Goal: Navigation & Orientation: Find specific page/section

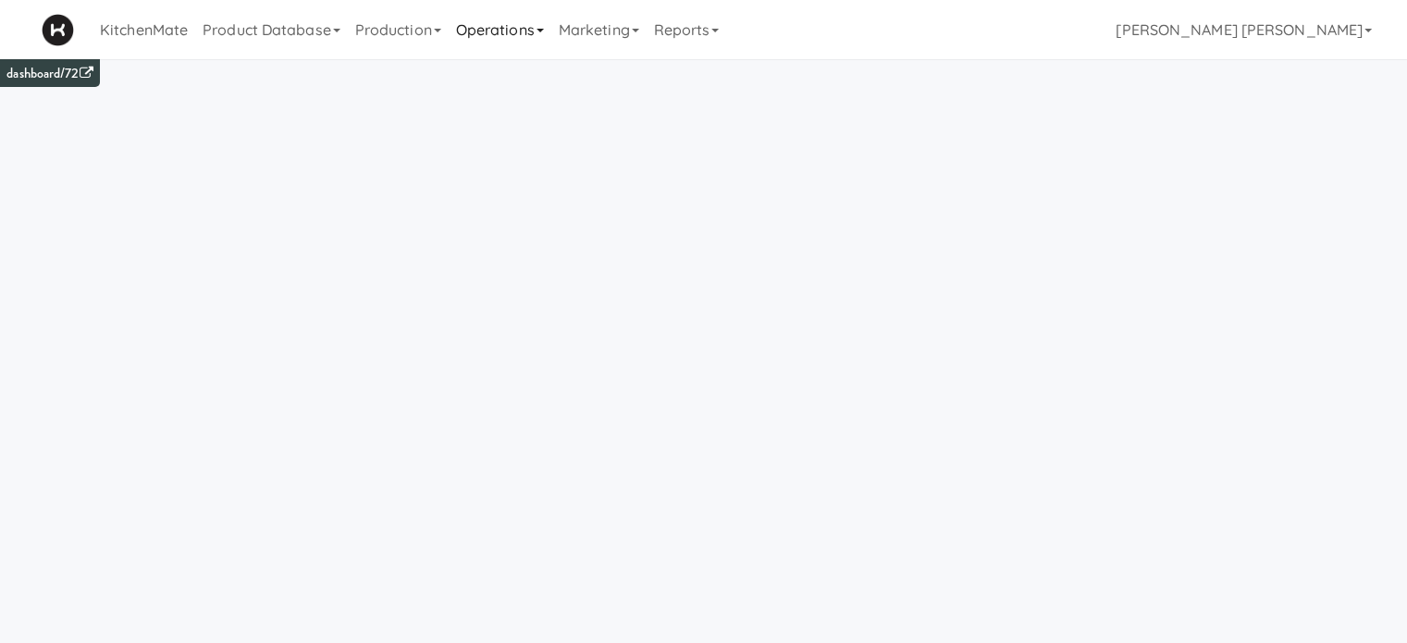
click at [487, 39] on link "Operations" at bounding box center [500, 29] width 103 height 59
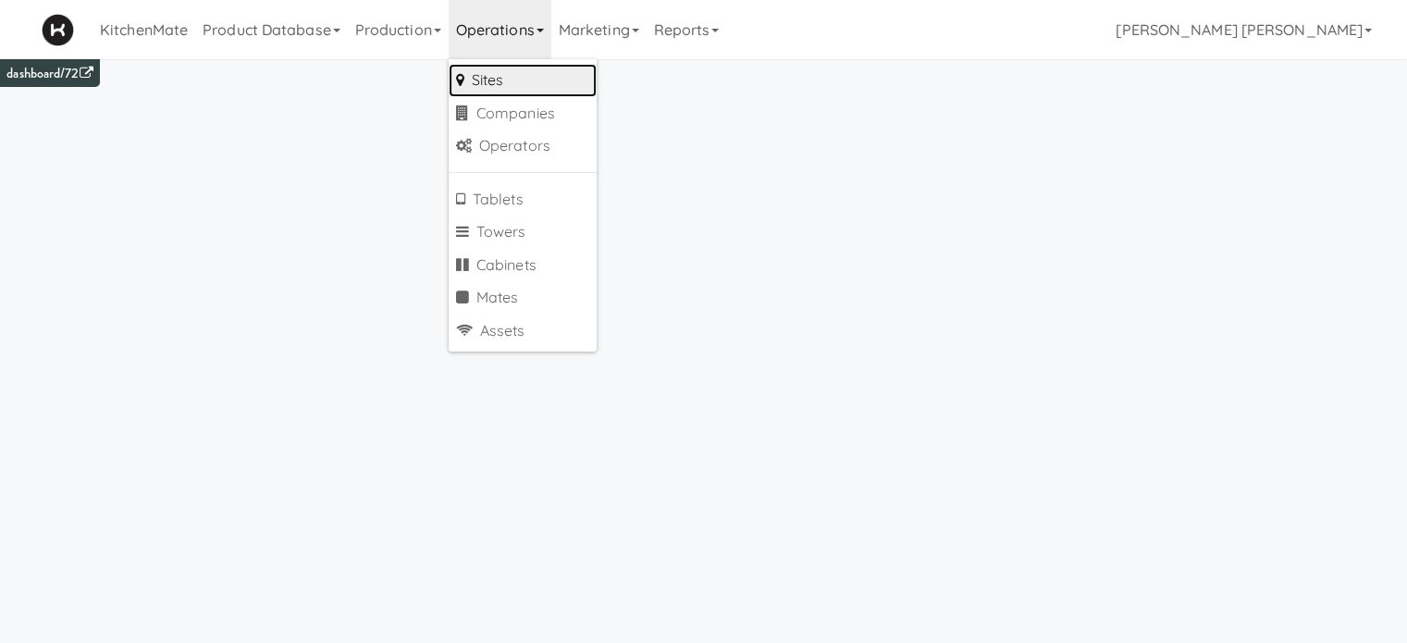
click at [506, 88] on link "Sites" at bounding box center [523, 80] width 148 height 33
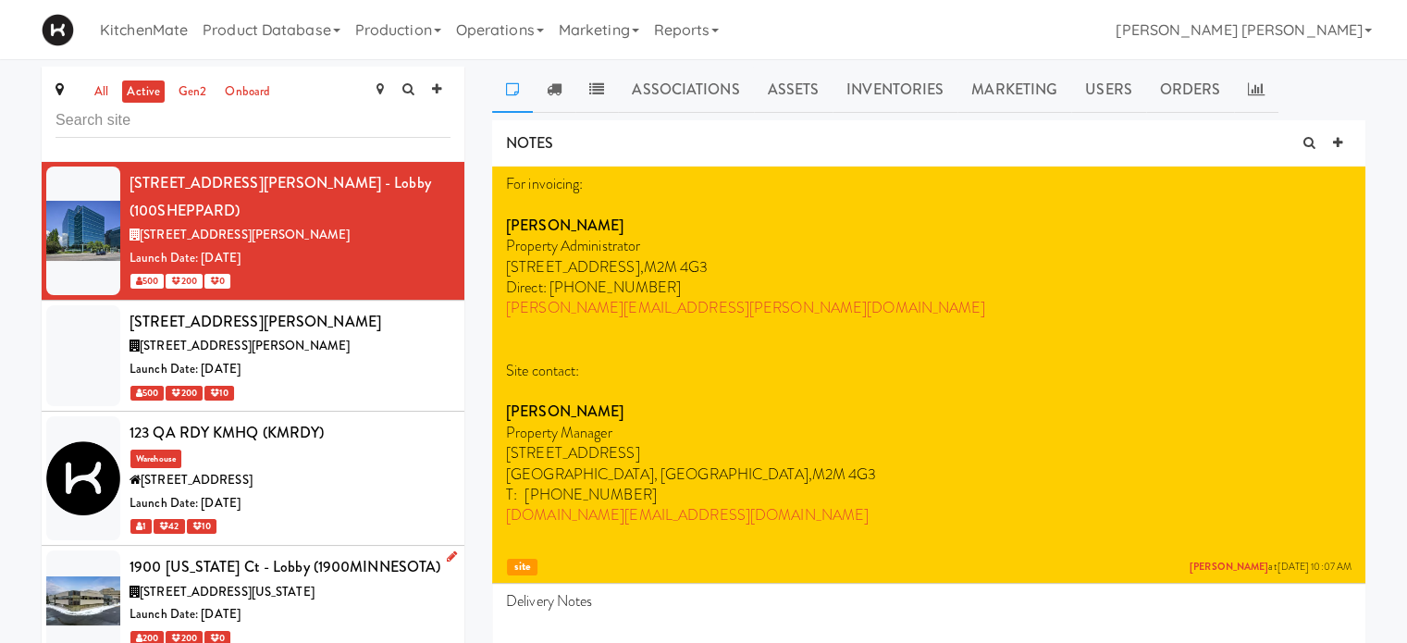
click at [298, 583] on span "[STREET_ADDRESS][US_STATE]" at bounding box center [227, 592] width 175 height 18
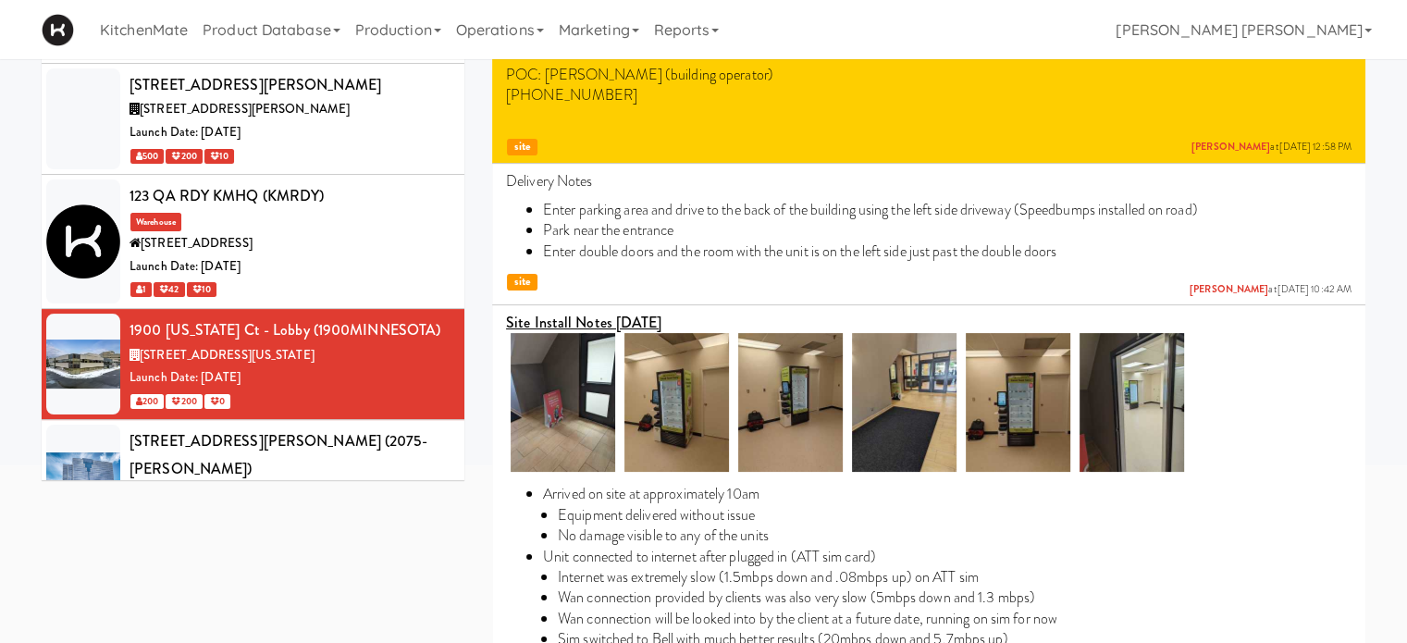
scroll to position [242, 0]
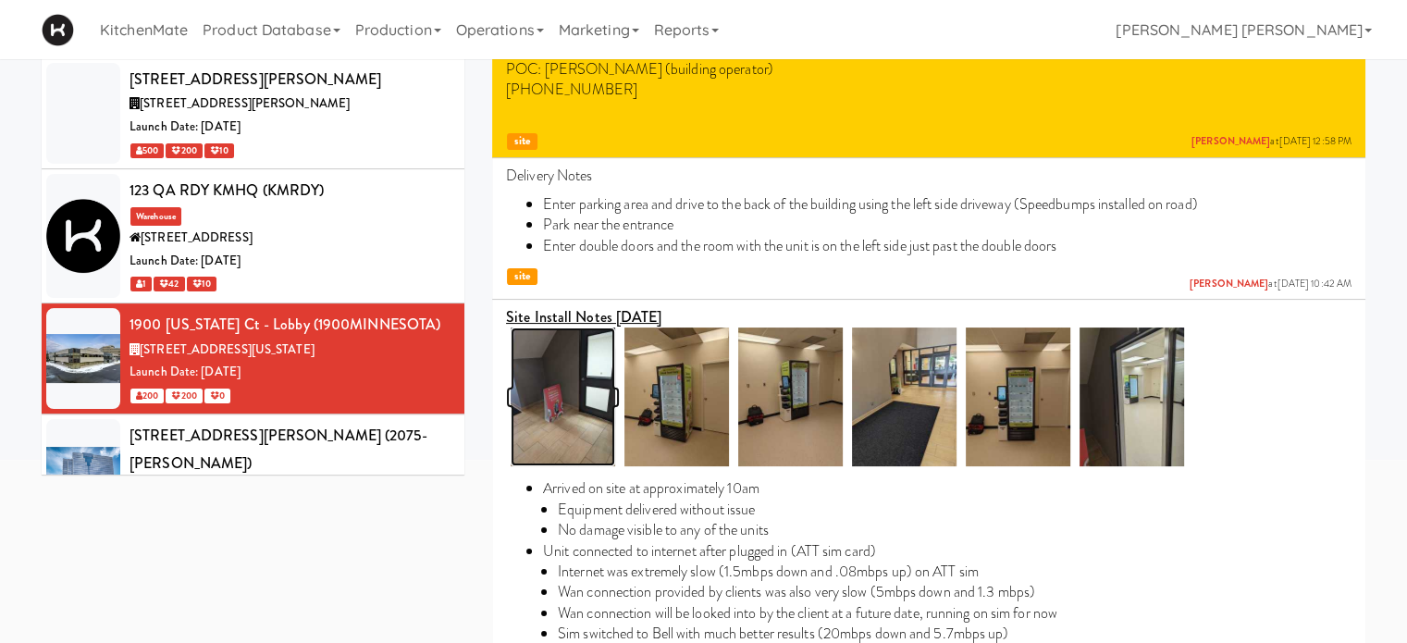
click at [604, 387] on img at bounding box center [562, 396] width 105 height 139
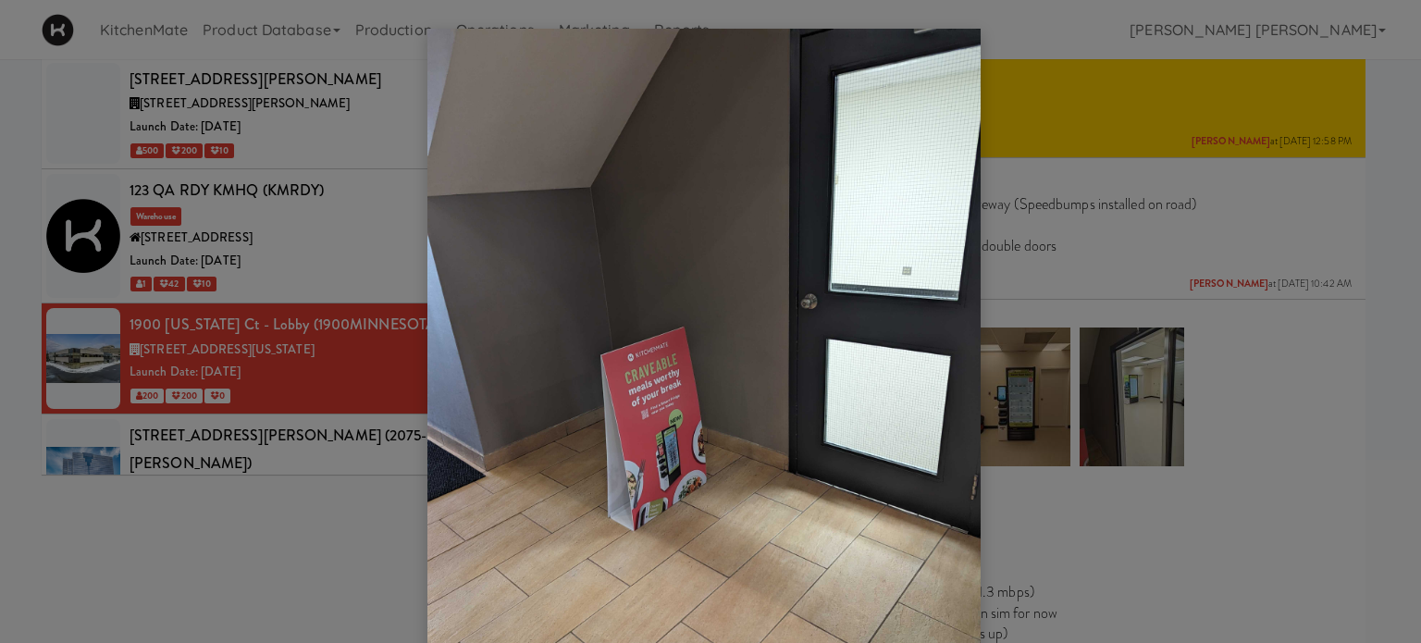
click at [1113, 367] on div at bounding box center [710, 321] width 1421 height 643
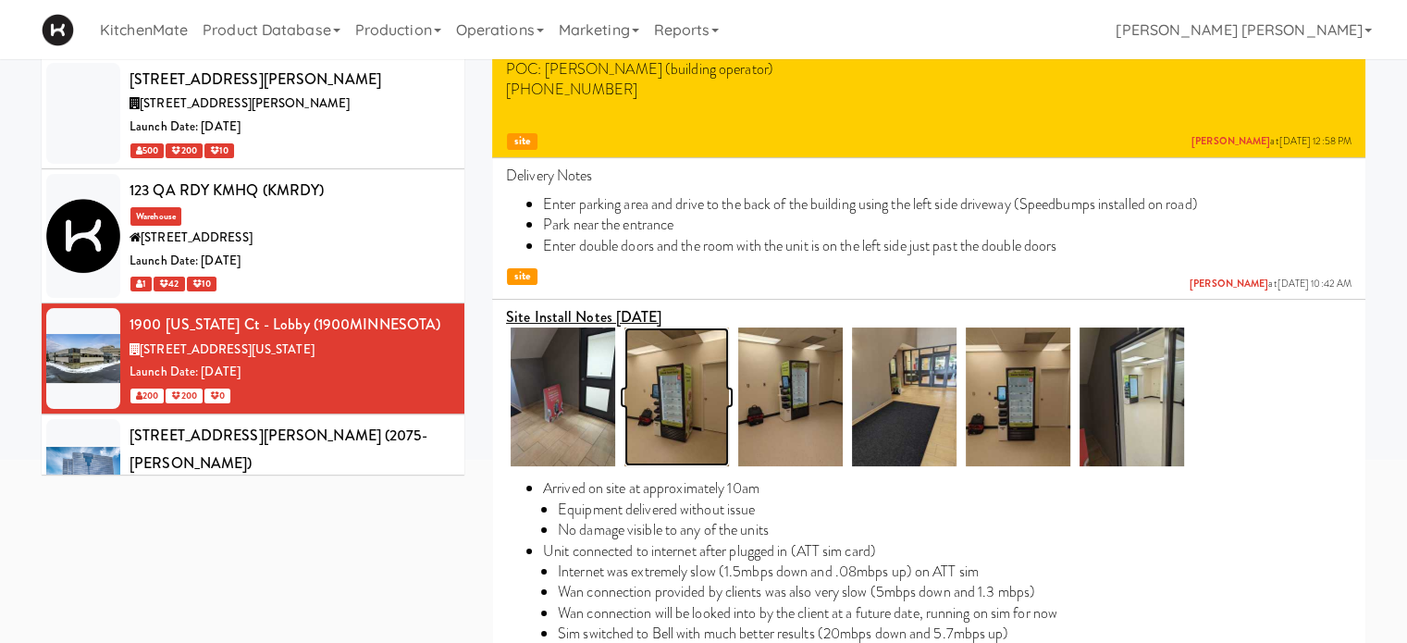
click at [675, 390] on img at bounding box center [676, 396] width 105 height 139
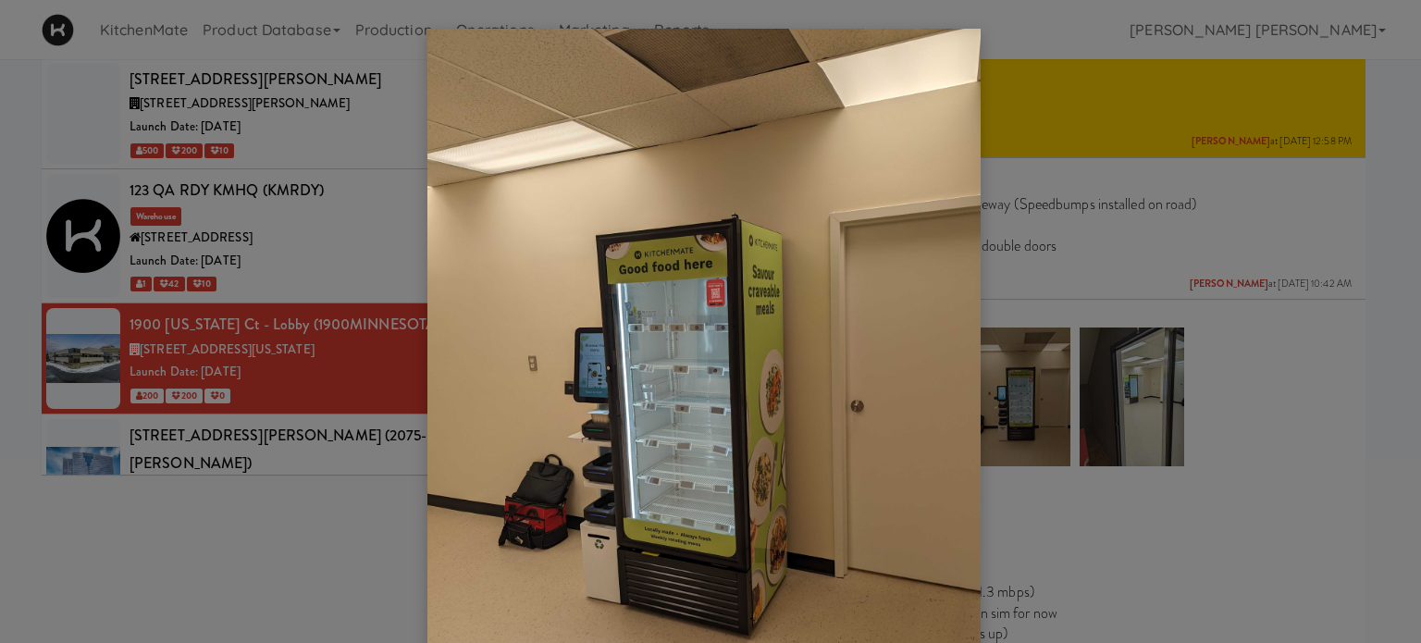
click at [1104, 320] on div at bounding box center [710, 321] width 1421 height 643
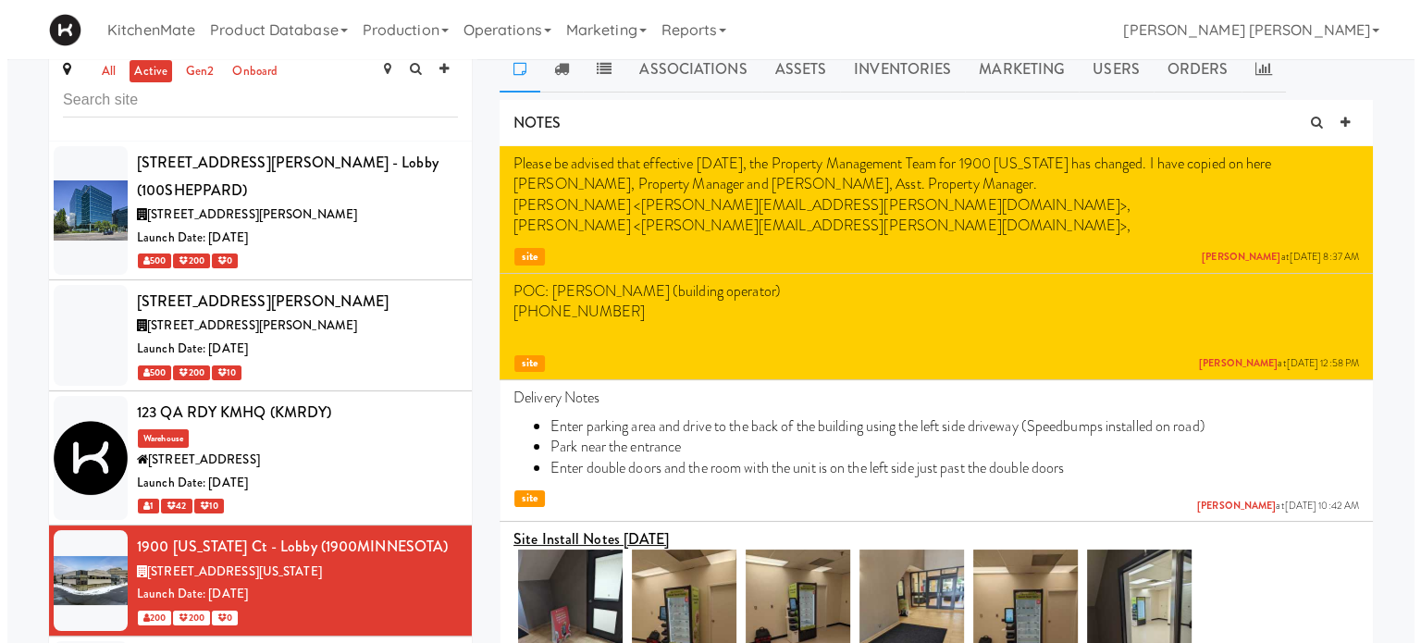
scroll to position [0, 0]
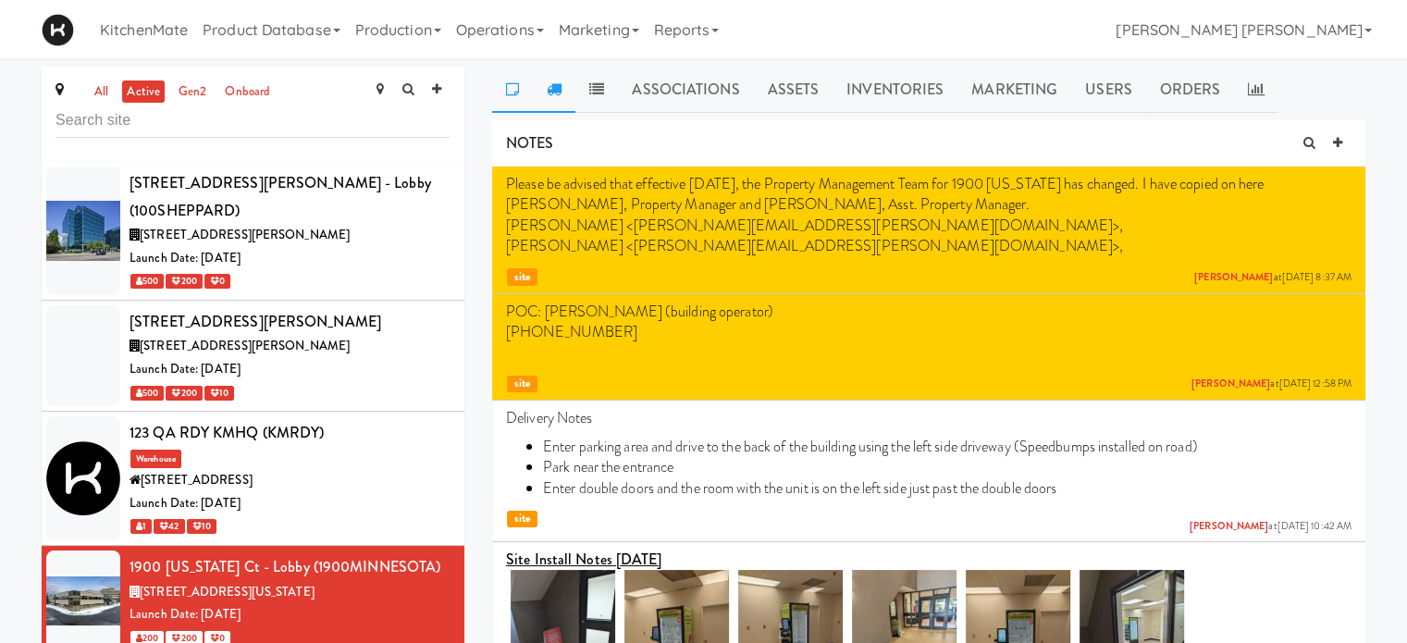
click at [551, 91] on icon at bounding box center [554, 88] width 15 height 15
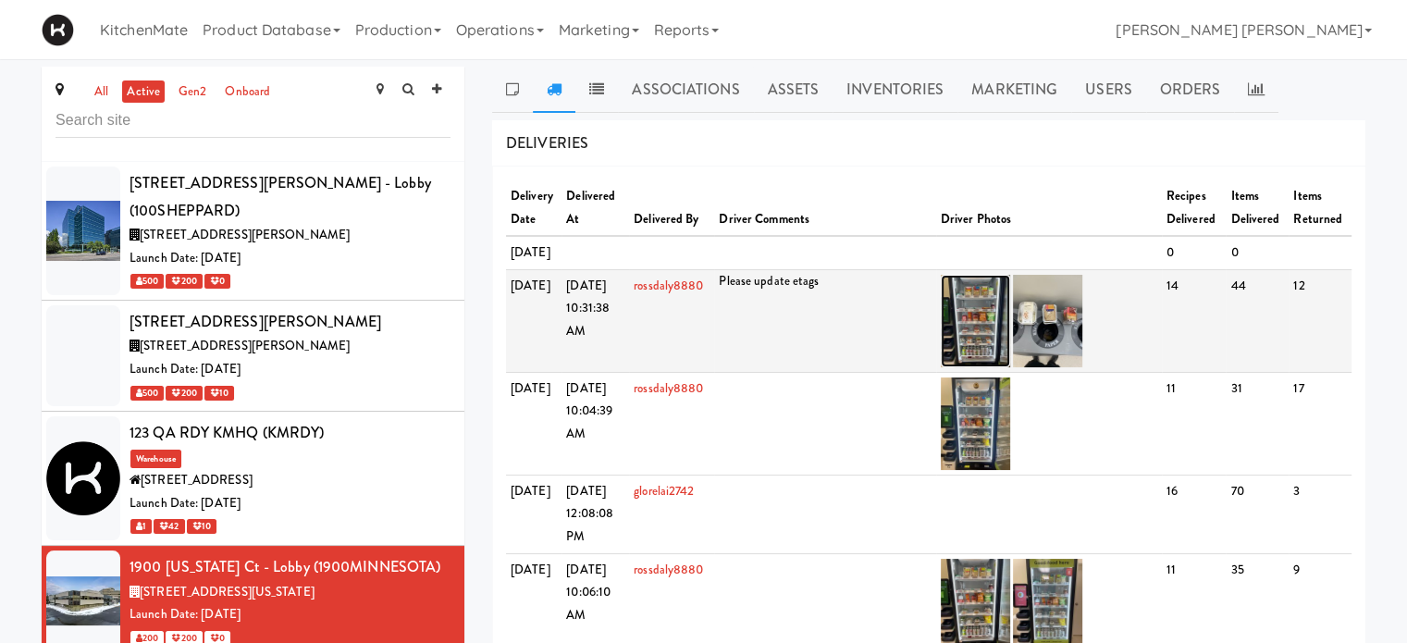
click at [975, 347] on img at bounding box center [975, 321] width 69 height 92
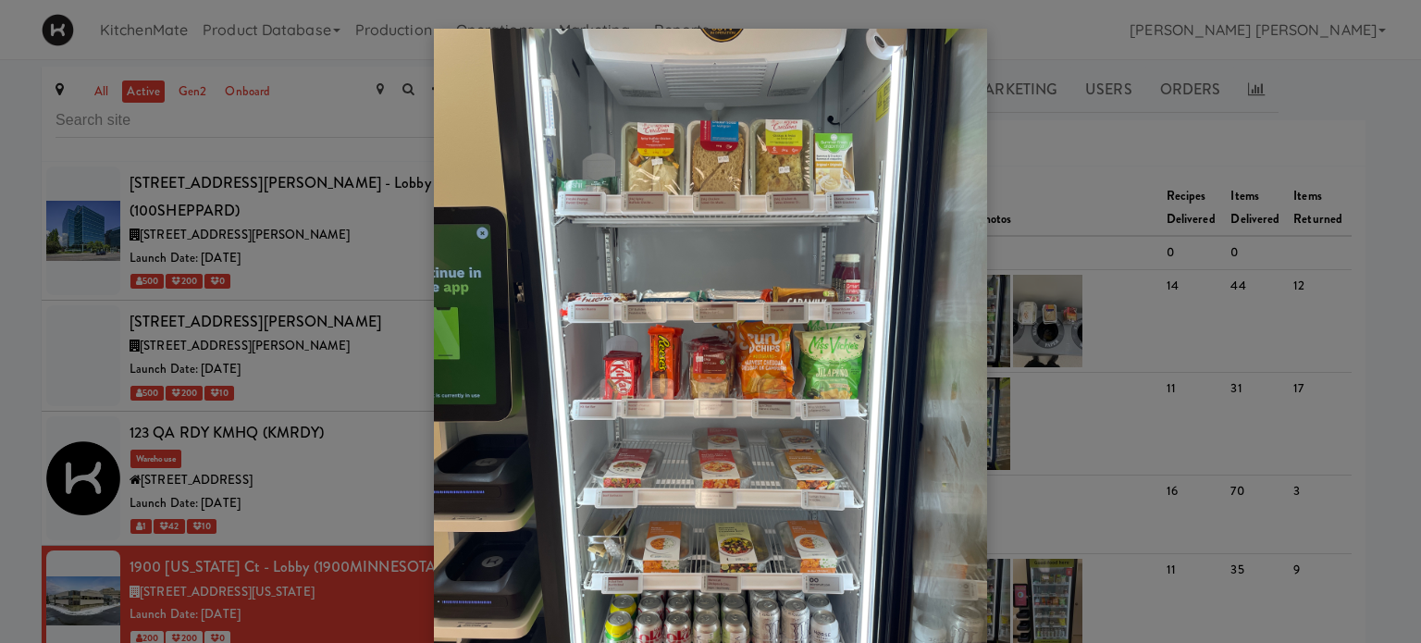
click at [1077, 173] on div at bounding box center [710, 321] width 1421 height 643
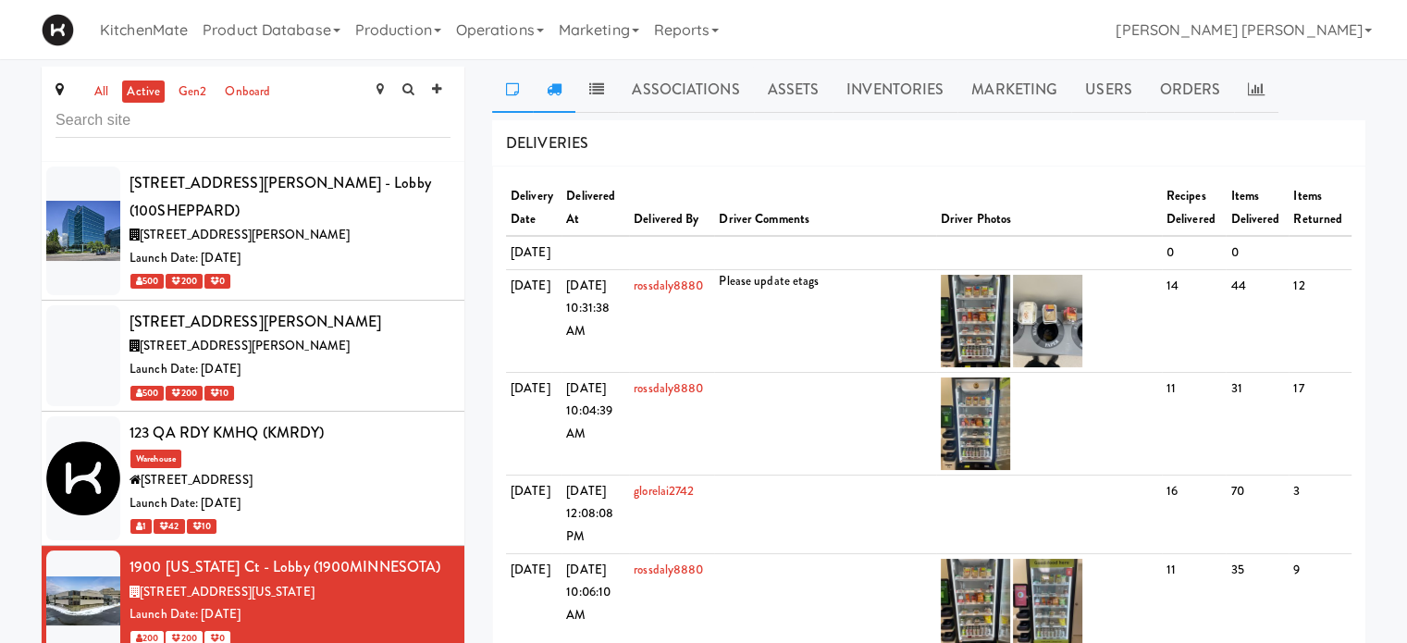
click at [513, 96] on link at bounding box center [512, 90] width 41 height 46
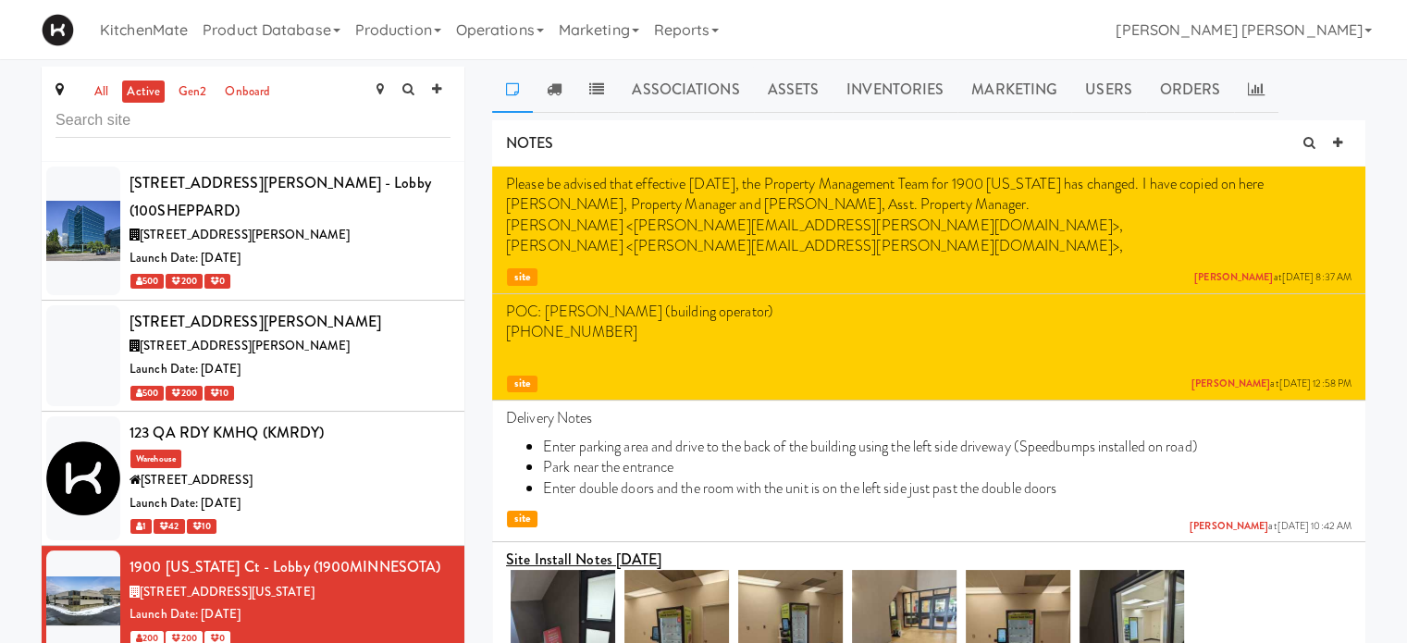
click at [474, 243] on div "all active gen2 onboard [STREET_ADDRESS][PERSON_NAME] - Lobby (100SHEPPARD) [ST…" at bounding box center [253, 399] width 450 height 664
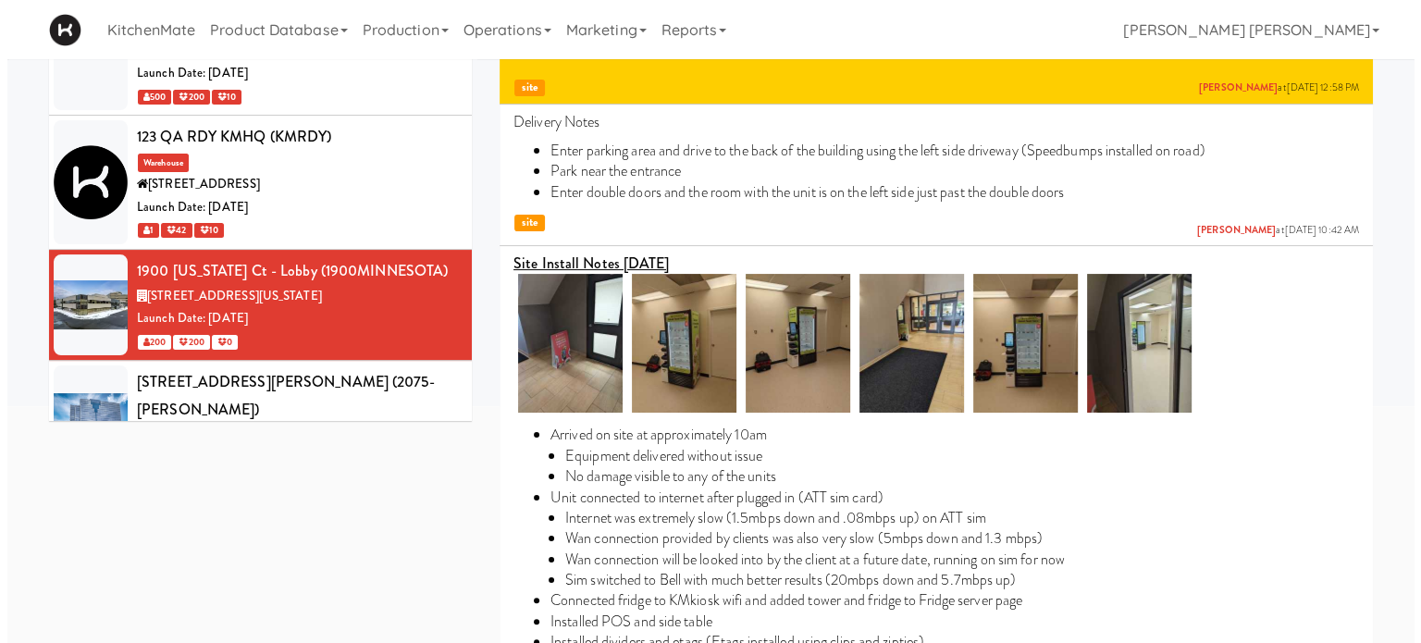
scroll to position [333, 0]
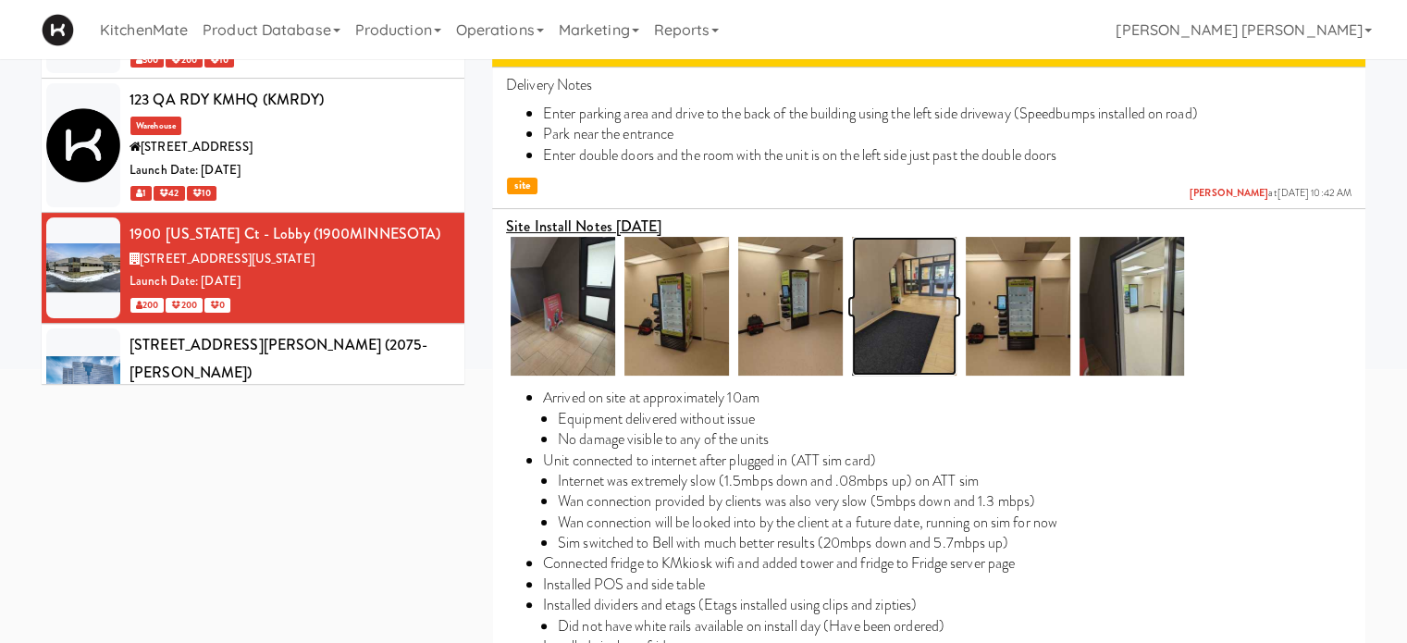
click at [916, 310] on img at bounding box center [904, 306] width 105 height 139
